Goal: Task Accomplishment & Management: Use online tool/utility

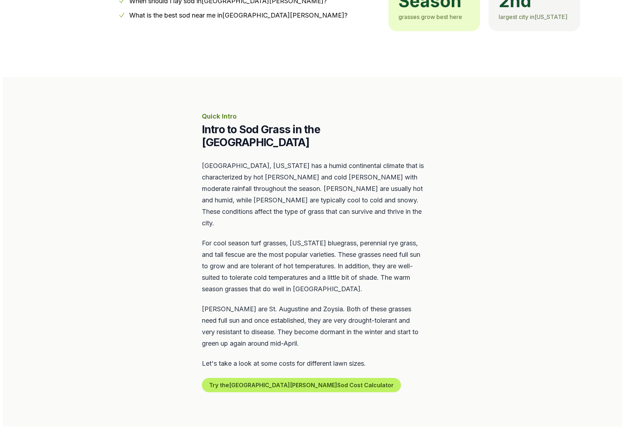
scroll to position [220, 0]
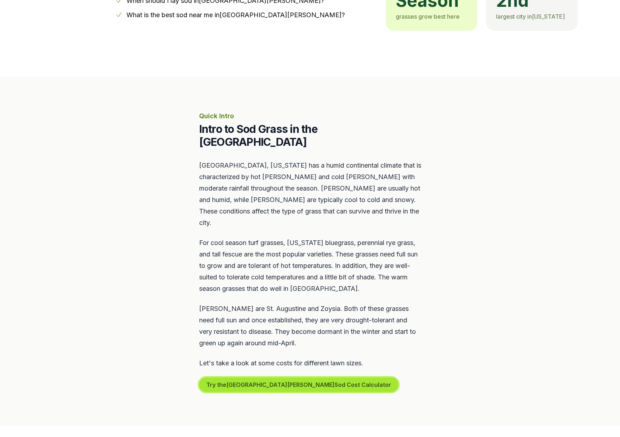
click at [267, 378] on button "Try the St. [PERSON_NAME] Sod Cost Calculator" at bounding box center [298, 385] width 199 height 14
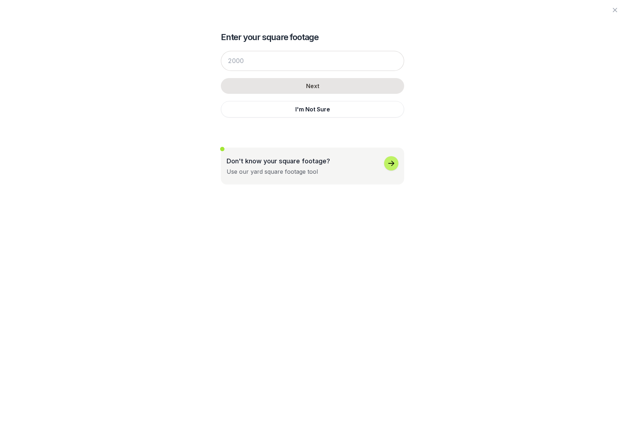
click at [393, 152] on button "Don't know your square footage? Use our yard square footage tool" at bounding box center [312, 166] width 183 height 37
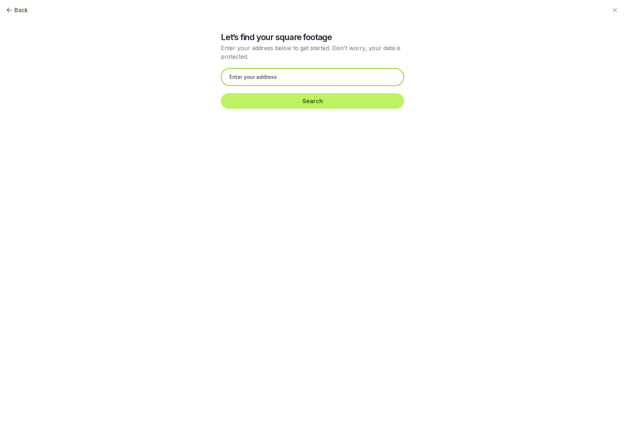
click at [269, 78] on input "text" at bounding box center [312, 77] width 183 height 18
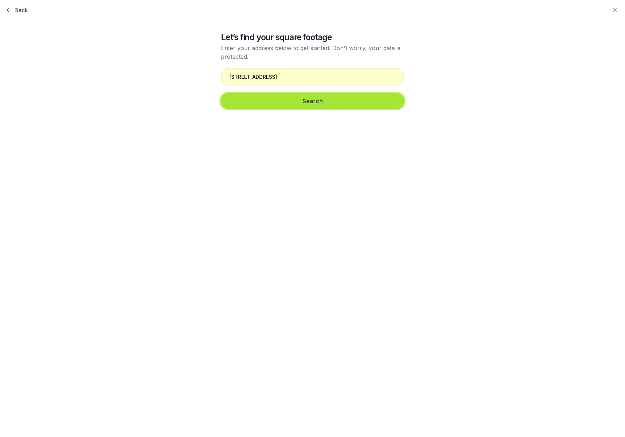
click at [306, 101] on button "Search" at bounding box center [312, 101] width 183 height 16
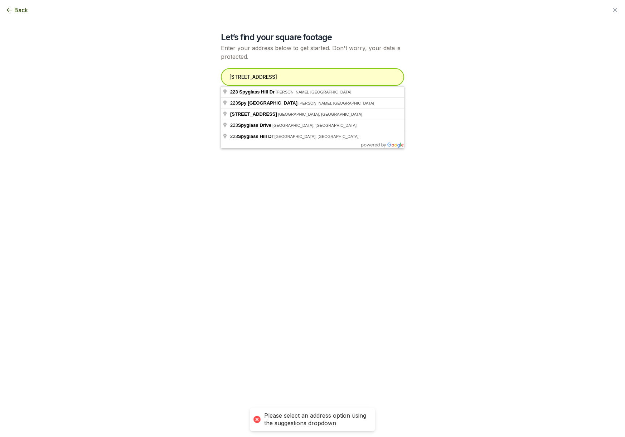
click at [292, 69] on input "[STREET_ADDRESS]" at bounding box center [312, 77] width 183 height 18
click at [289, 74] on input "[STREET_ADDRESS]" at bounding box center [312, 77] width 183 height 18
type input "[STREET_ADDRESS][PERSON_NAME]"
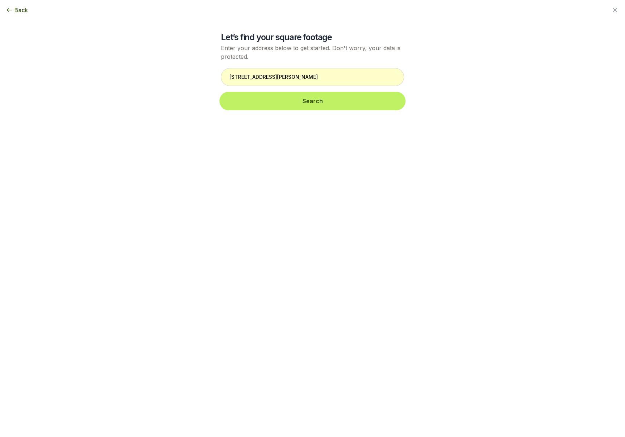
click at [318, 103] on button "Search" at bounding box center [312, 101] width 183 height 16
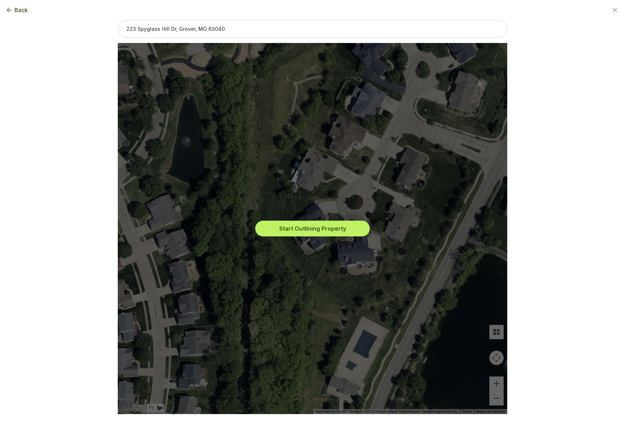
click at [495, 383] on div "Start Outlining Property" at bounding box center [313, 228] width 378 height 371
click at [316, 231] on button "Start Outlining Property" at bounding box center [312, 229] width 115 height 16
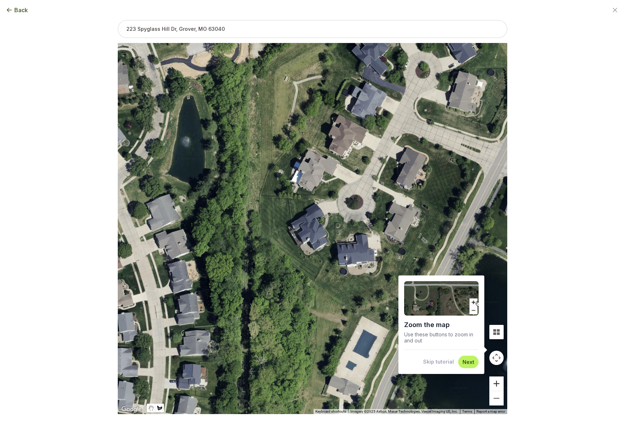
click at [499, 385] on button "Zoom in" at bounding box center [497, 383] width 14 height 14
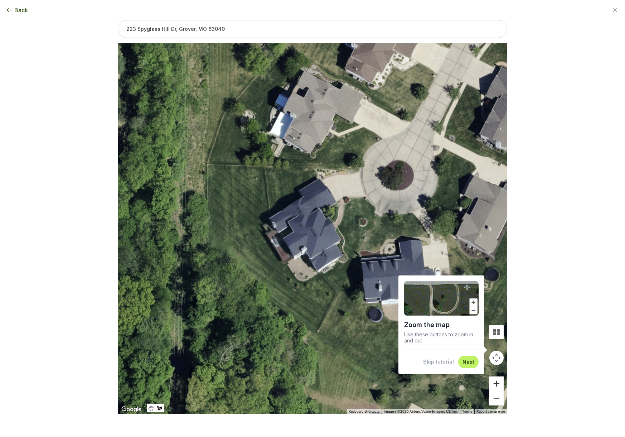
click at [499, 385] on button "Zoom in" at bounding box center [497, 383] width 14 height 14
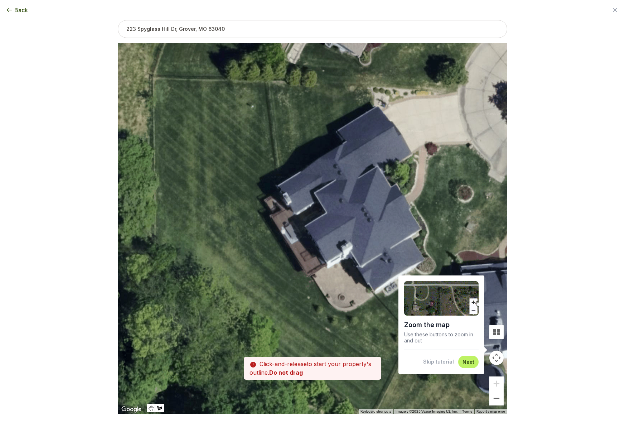
drag, startPoint x: 255, startPoint y: 301, endPoint x: 306, endPoint y: 279, distance: 55.4
click at [306, 279] on div at bounding box center [313, 228] width 390 height 371
click at [278, 286] on div at bounding box center [313, 228] width 390 height 371
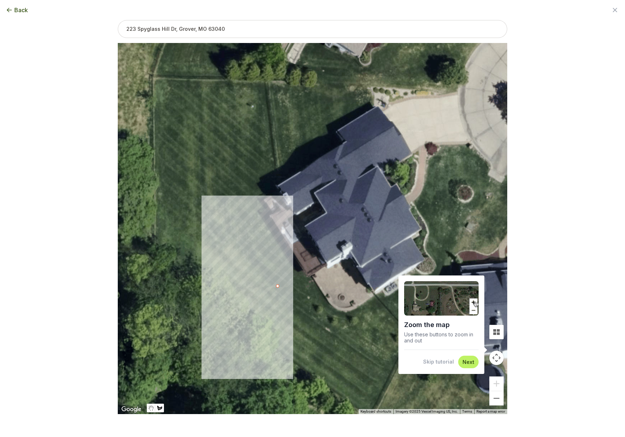
click at [215, 209] on div at bounding box center [313, 228] width 390 height 371
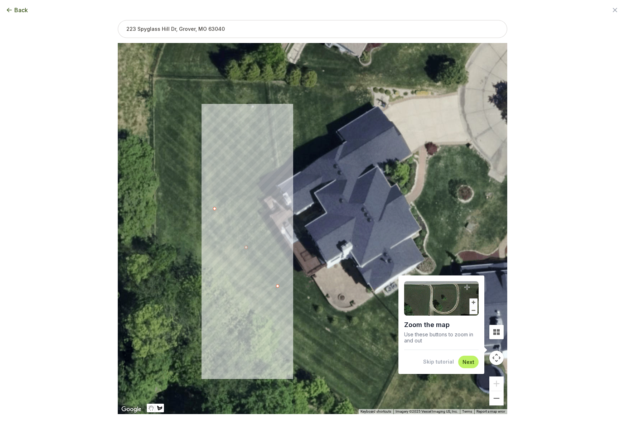
click at [217, 170] on div at bounding box center [313, 228] width 390 height 371
click at [245, 134] on div at bounding box center [313, 228] width 390 height 371
click at [269, 133] on div at bounding box center [313, 228] width 390 height 371
click at [276, 180] on div at bounding box center [313, 228] width 390 height 371
click at [257, 197] on div at bounding box center [313, 228] width 390 height 371
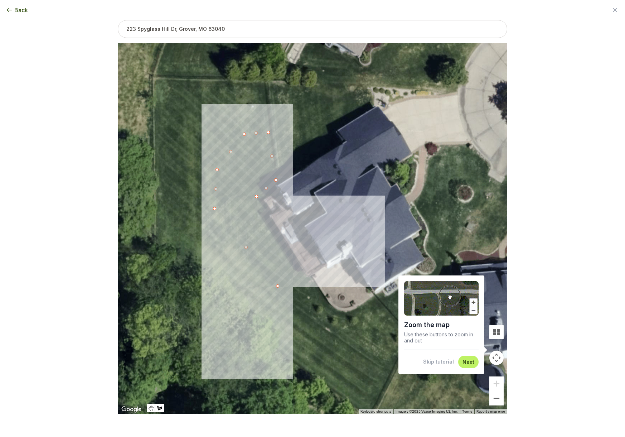
click at [305, 272] on div at bounding box center [313, 228] width 390 height 371
click at [279, 285] on div at bounding box center [313, 228] width 390 height 371
type input "1863"
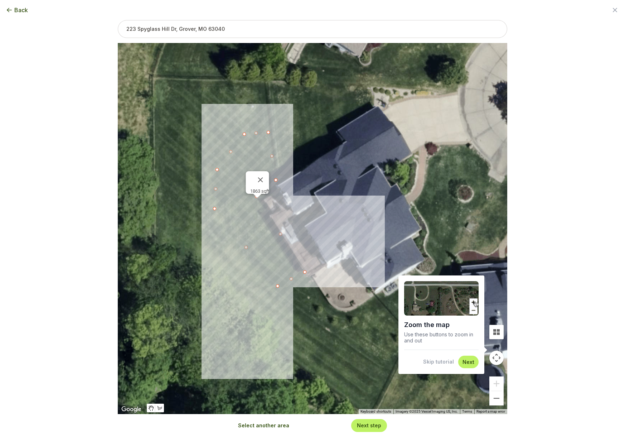
click at [373, 424] on button "Next step" at bounding box center [369, 425] width 24 height 7
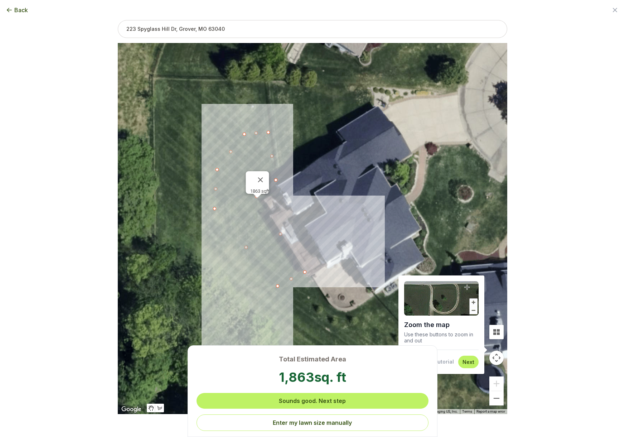
scroll to position [0, 0]
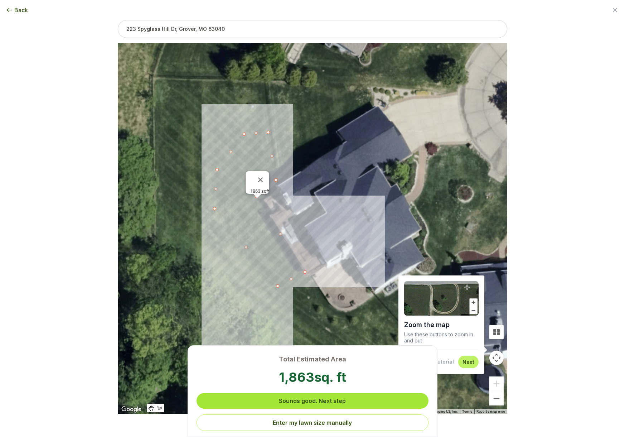
click at [328, 397] on button "Sounds good. Next step" at bounding box center [313, 401] width 232 height 16
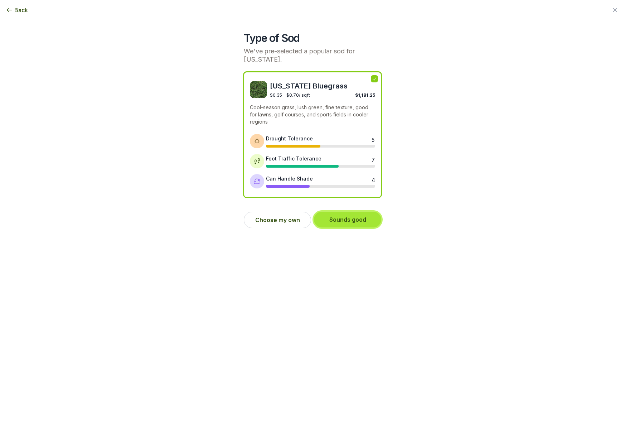
click at [350, 221] on button "Sounds good" at bounding box center [347, 220] width 67 height 16
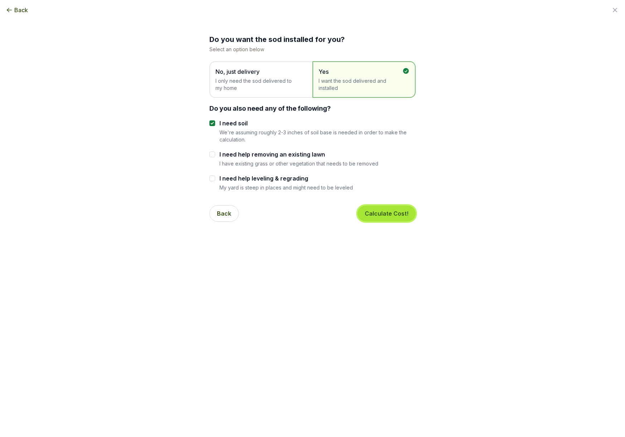
click at [391, 215] on button "Calculate Cost!" at bounding box center [387, 214] width 58 height 16
